Goal: Task Accomplishment & Management: Manage account settings

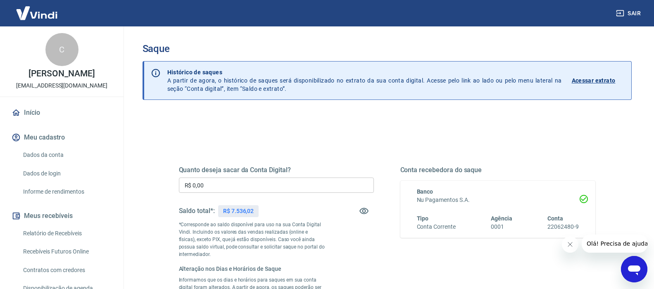
click at [231, 190] on input "R$ 0,00" at bounding box center [276, 185] width 195 height 15
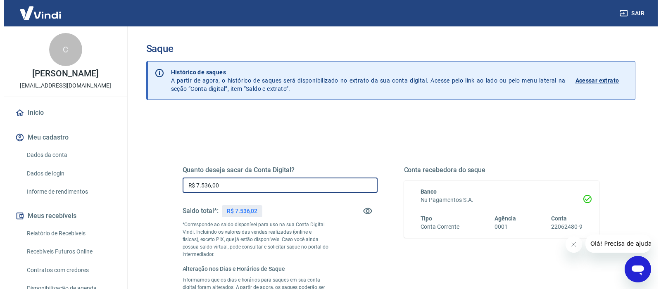
scroll to position [124, 0]
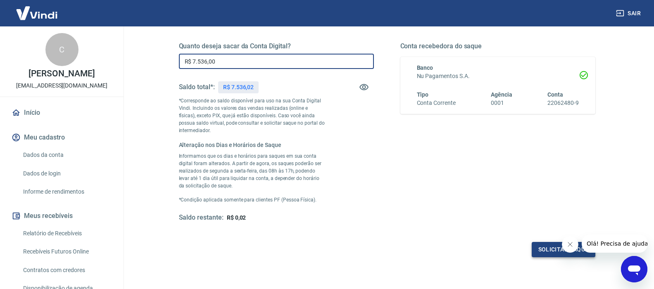
type input "R$ 7.536,00"
click at [555, 252] on button "Solicitar saque" at bounding box center [564, 249] width 64 height 15
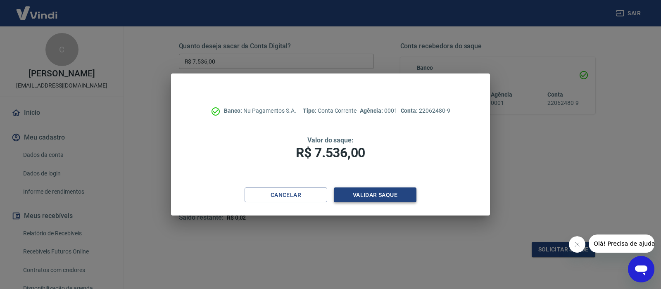
click at [355, 196] on button "Validar saque" at bounding box center [375, 195] width 83 height 15
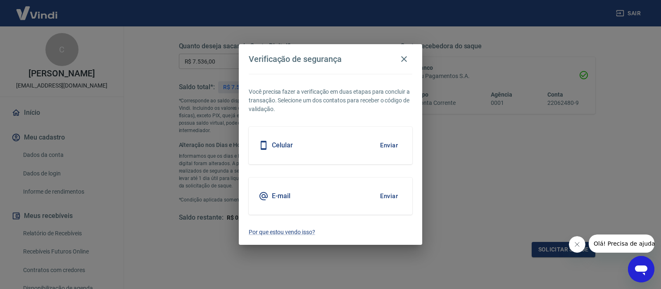
click at [359, 143] on div "Celular Enviar" at bounding box center [331, 145] width 164 height 37
click at [390, 147] on button "Enviar" at bounding box center [388, 145] width 27 height 17
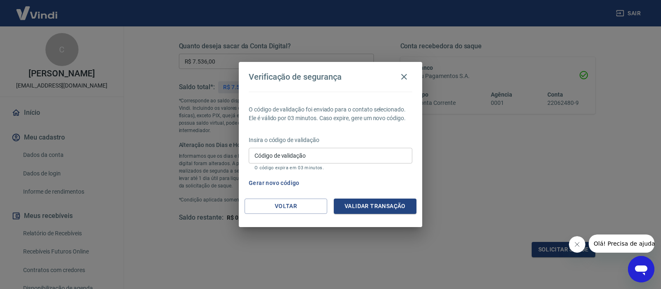
click at [311, 152] on input "Código de validação" at bounding box center [331, 155] width 164 height 15
type input "259213"
click at [377, 209] on button "Validar transação" at bounding box center [375, 206] width 83 height 15
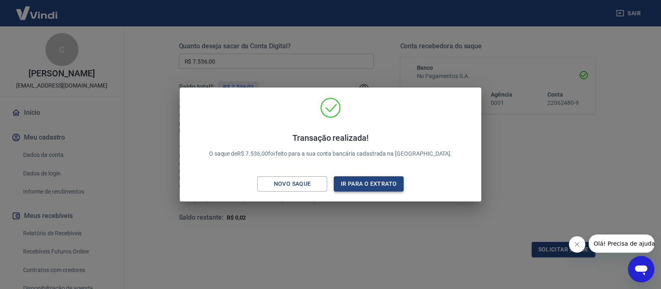
click at [378, 181] on button "Ir para o extrato" at bounding box center [369, 183] width 70 height 15
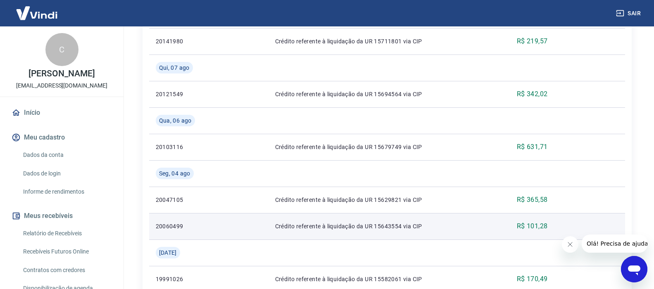
scroll to position [826, 0]
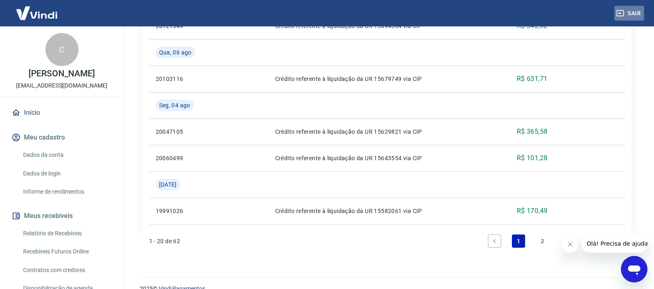
click at [641, 14] on button "Sair" at bounding box center [629, 13] width 30 height 15
